Goal: Transaction & Acquisition: Purchase product/service

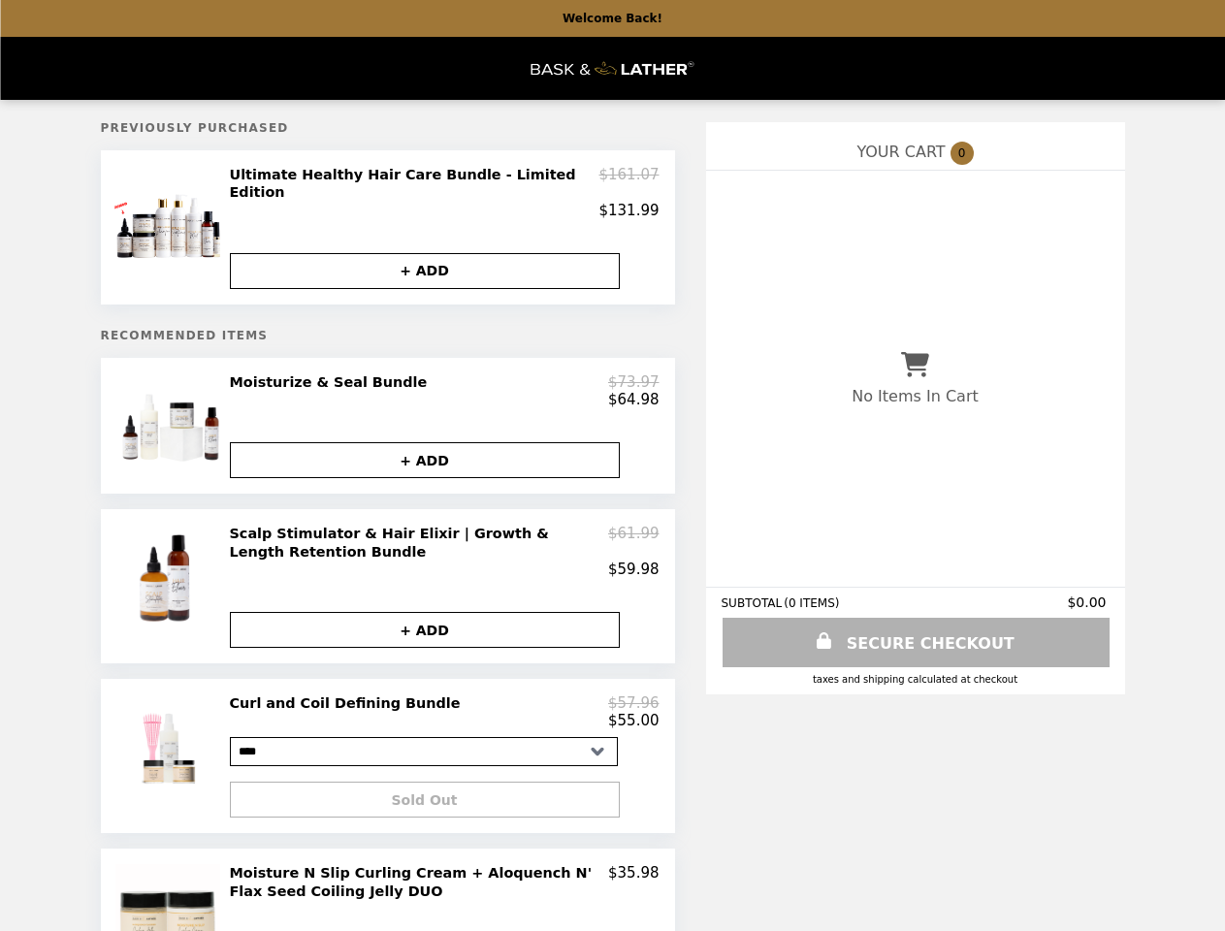
click at [171, 223] on img at bounding box center [169, 220] width 113 height 109
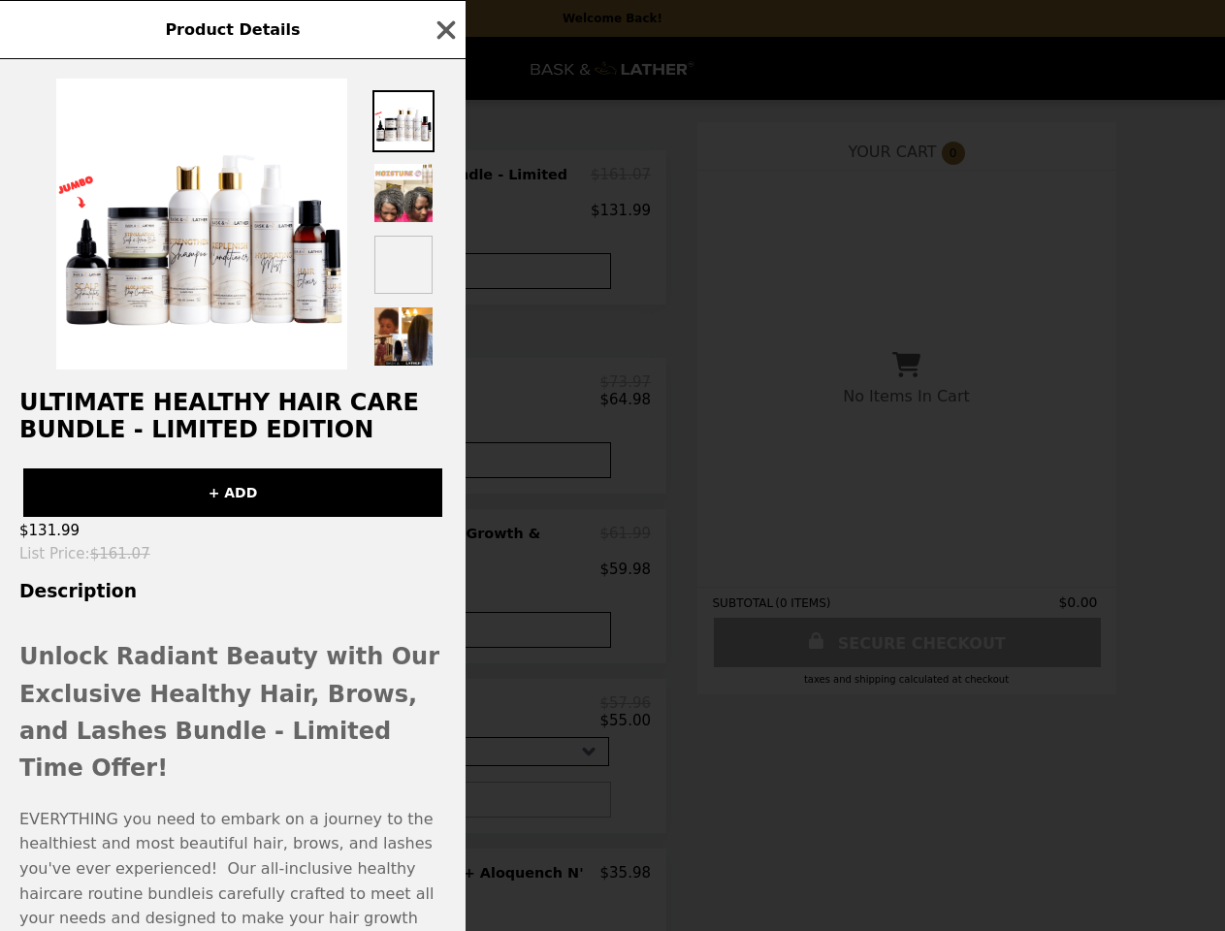
click at [444, 187] on div "Product Details Ultimate Healthy Hair Care Bundle - Limited Edition + ADD $131.…" at bounding box center [612, 465] width 1225 height 931
click at [425, 260] on img at bounding box center [403, 265] width 62 height 62
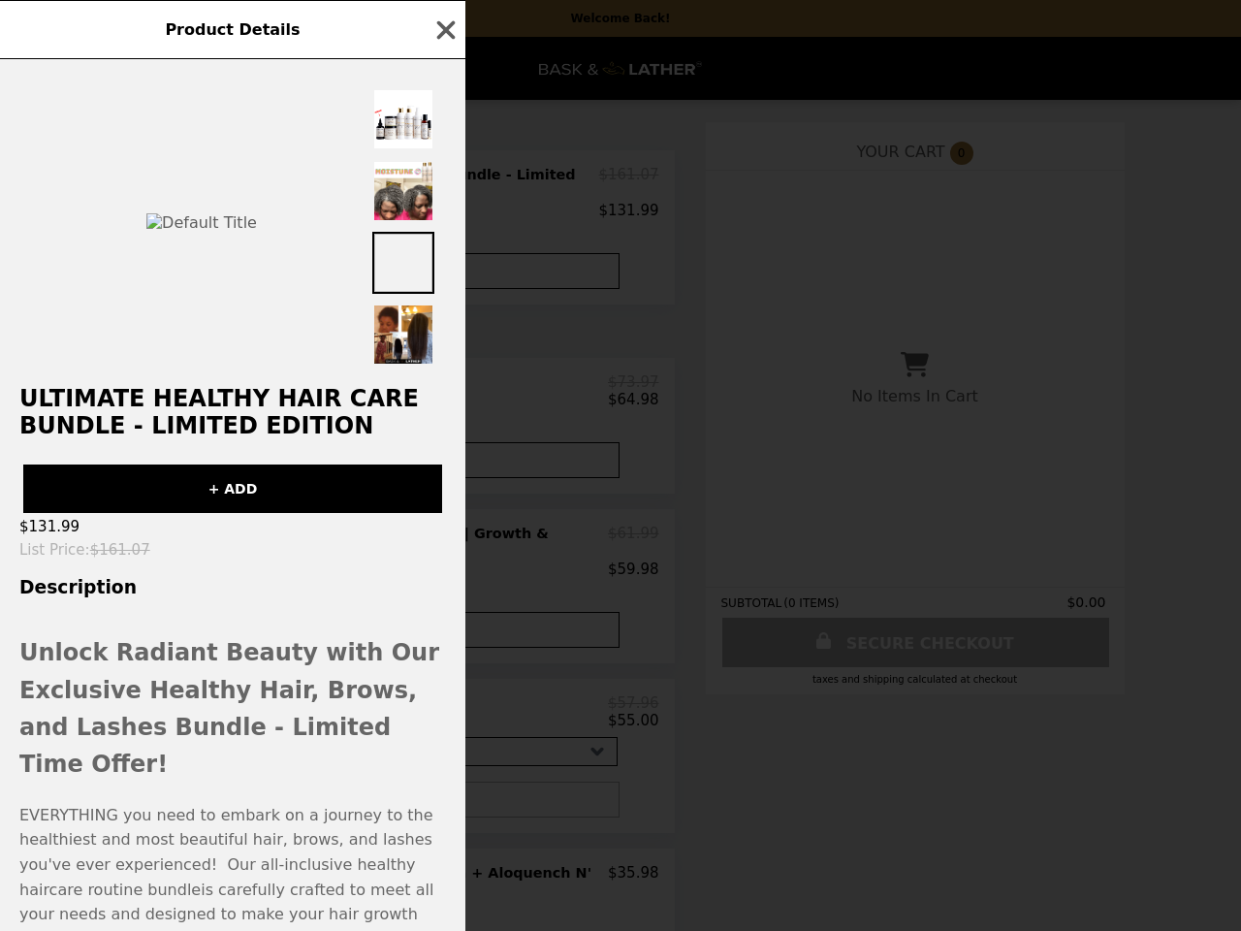
click at [171, 420] on div "Product Details Ultimate Healthy Hair Care Bundle - Limited Edition + ADD $131.…" at bounding box center [620, 465] width 1241 height 931
click at [444, 391] on div "$64.98" at bounding box center [445, 399] width 430 height 17
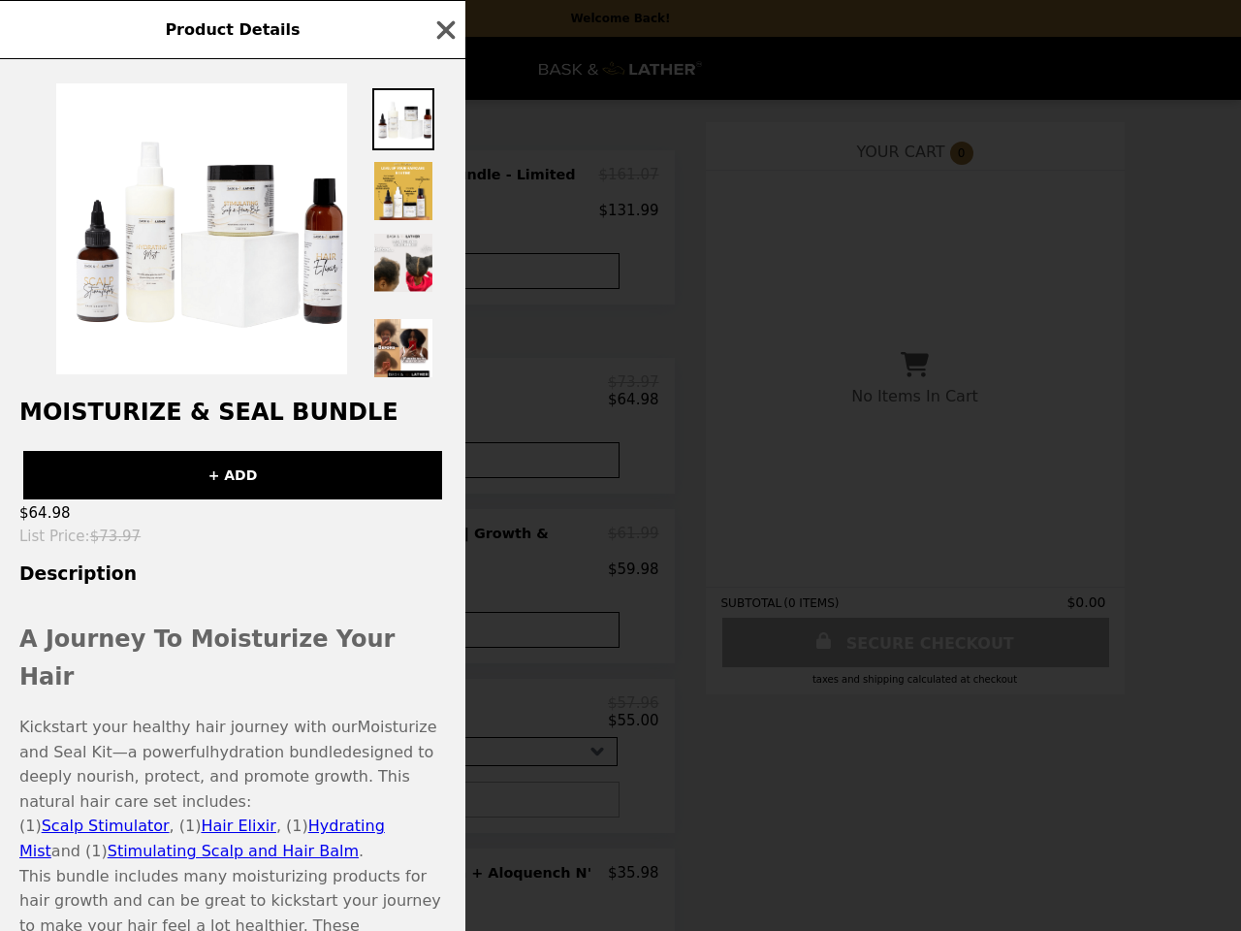
click at [425, 457] on div "Product Details Moisturize & Seal Bundle + ADD $64.98 List Price : $73.97 Descr…" at bounding box center [620, 465] width 1241 height 931
click at [171, 584] on h3 "Description" at bounding box center [233, 574] width 466 height 20
click at [444, 549] on div "Product Details Moisturize & Seal Bundle + ADD $64.98 List Price : $73.97 Descr…" at bounding box center [620, 465] width 1241 height 931
click at [425, 630] on div "Product Details Moisturize & Seal Bundle + ADD $64.98 List Price : $73.97 Descr…" at bounding box center [620, 465] width 1241 height 931
